Goal: Information Seeking & Learning: Learn about a topic

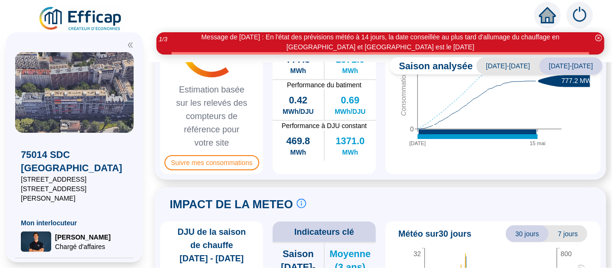
scroll to position [379, 0]
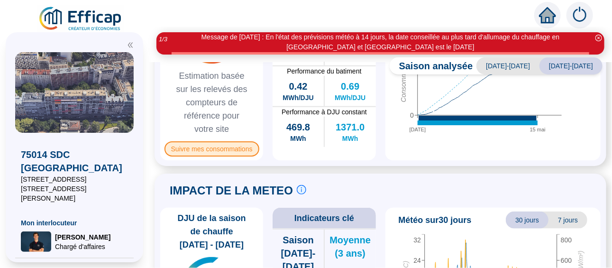
click at [217, 148] on span "Suivre mes consommations" at bounding box center [212, 148] width 95 height 15
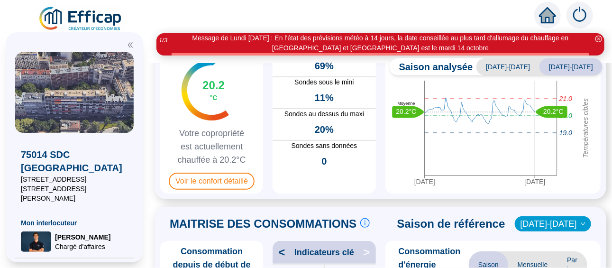
scroll to position [95, 0]
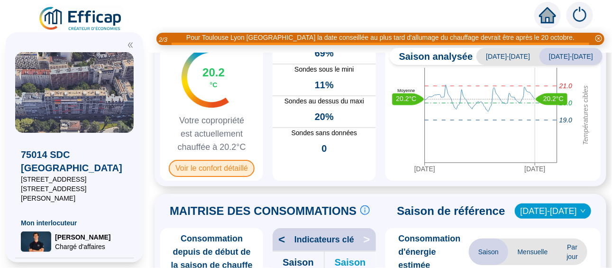
click at [219, 165] on span "Voir le confort détaillé" at bounding box center [212, 168] width 86 height 17
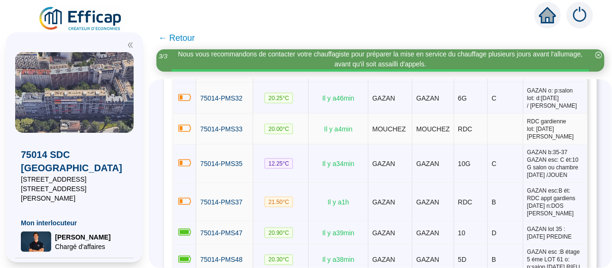
scroll to position [759, 0]
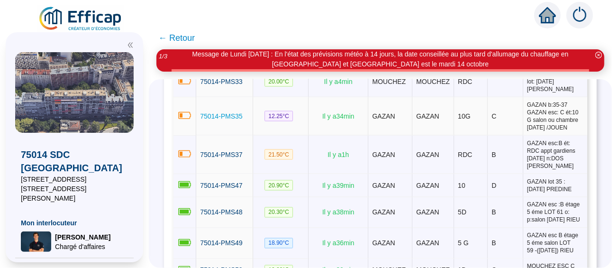
click at [220, 120] on span "75014-PMS35" at bounding box center [221, 116] width 43 height 8
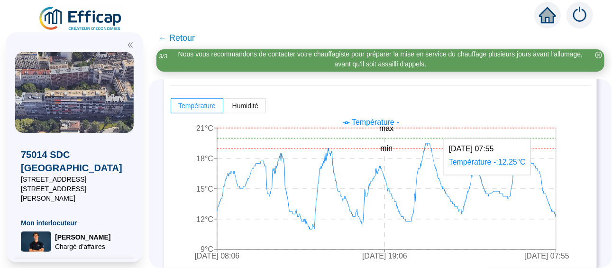
scroll to position [268, 0]
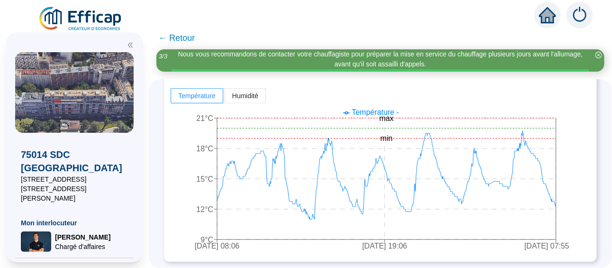
click at [186, 40] on span "← Retour" at bounding box center [176, 37] width 37 height 13
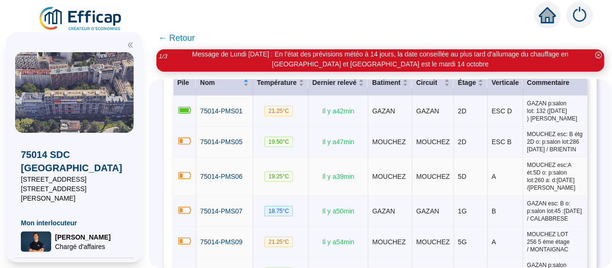
scroll to position [237, 0]
